Goal: Task Accomplishment & Management: Use online tool/utility

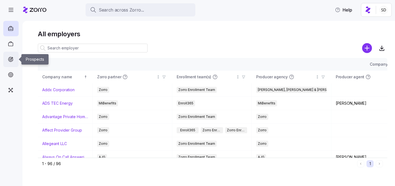
click at [12, 60] on icon at bounding box center [11, 59] width 6 height 7
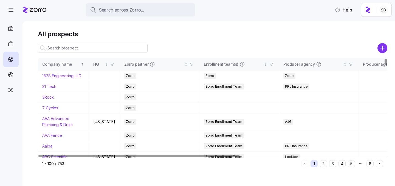
click at [62, 50] on input at bounding box center [93, 48] width 110 height 9
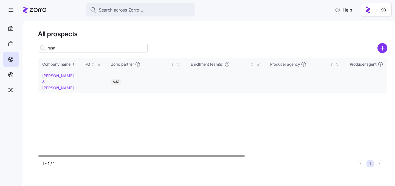
type input "resn"
click at [58, 76] on link "[PERSON_NAME] & [PERSON_NAME]" at bounding box center [58, 81] width 32 height 16
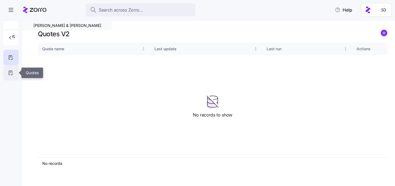
click at [10, 73] on icon at bounding box center [11, 72] width 6 height 7
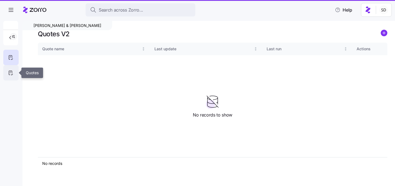
click at [5, 71] on div at bounding box center [10, 72] width 15 height 15
click at [9, 56] on icon at bounding box center [11, 57] width 6 height 7
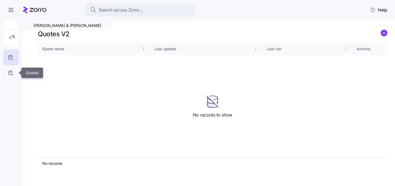
click at [12, 73] on icon at bounding box center [11, 72] width 6 height 7
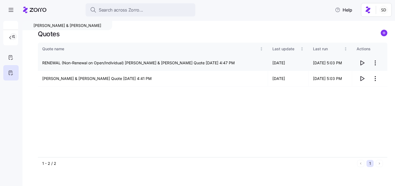
click at [362, 62] on icon "button" at bounding box center [362, 63] width 4 height 4
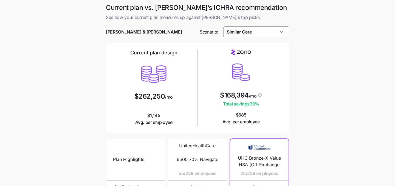
click at [247, 32] on input "Similar Care" at bounding box center [256, 31] width 66 height 11
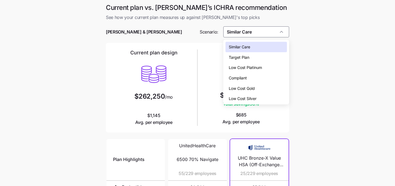
click at [255, 99] on span "Low Cost Silver" at bounding box center [243, 98] width 28 height 6
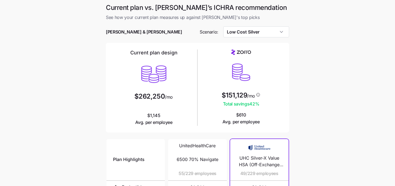
type input "Low Cost Silver"
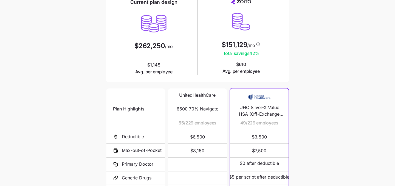
scroll to position [113, 0]
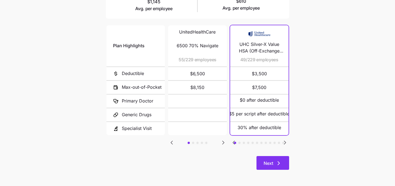
click at [278, 161] on icon "button" at bounding box center [278, 163] width 7 height 7
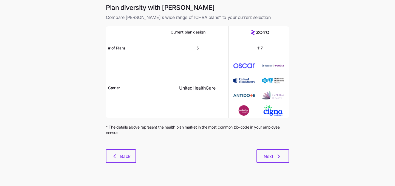
click at [278, 161] on button "Next" at bounding box center [272, 156] width 33 height 14
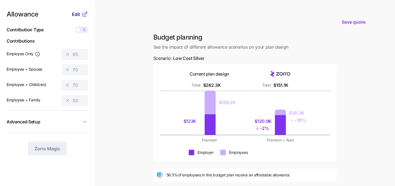
click at [76, 16] on span "Edit" at bounding box center [76, 14] width 8 height 7
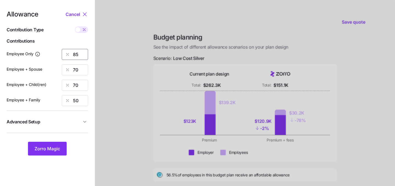
click at [81, 53] on input "85" at bounding box center [75, 54] width 26 height 11
type input "8"
type input "70"
click at [81, 69] on input "70" at bounding box center [75, 69] width 26 height 11
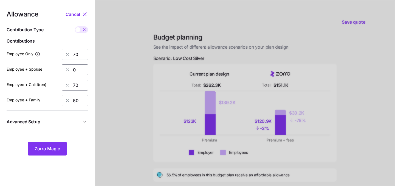
type input "0"
click at [79, 84] on input "70" at bounding box center [75, 84] width 26 height 11
type input "0"
click at [84, 101] on input "50" at bounding box center [75, 100] width 26 height 11
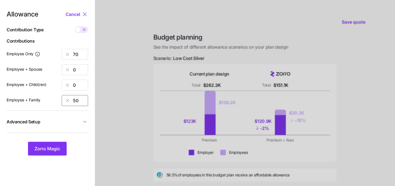
type input "5"
type input "0"
click at [39, 148] on span "Zorro Magic" at bounding box center [47, 148] width 25 height 7
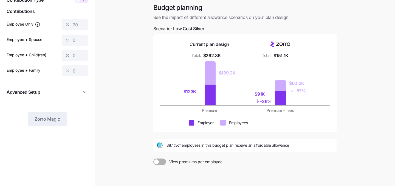
scroll to position [84, 0]
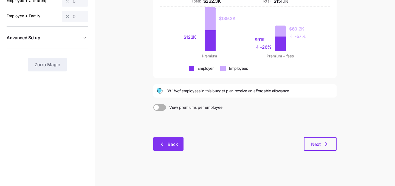
click at [173, 143] on span "Back" at bounding box center [172, 144] width 10 height 7
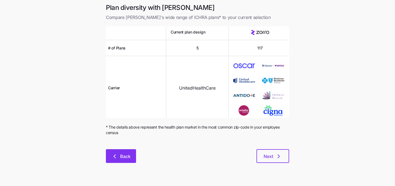
click at [123, 156] on span "Back" at bounding box center [125, 156] width 10 height 7
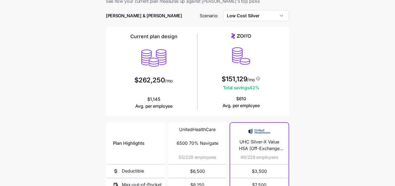
scroll to position [16, 0]
